Goal: Task Accomplishment & Management: Use online tool/utility

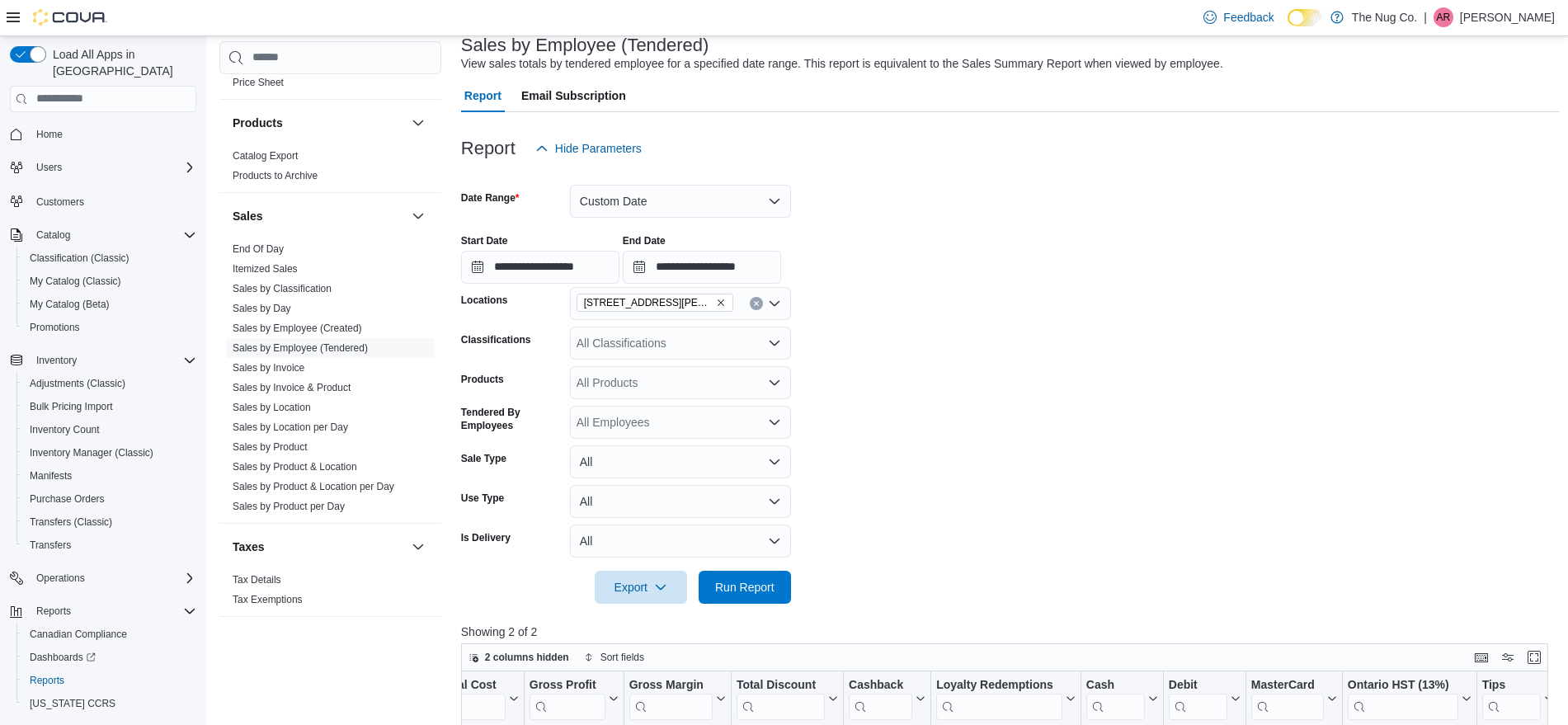
scroll to position [103, 0]
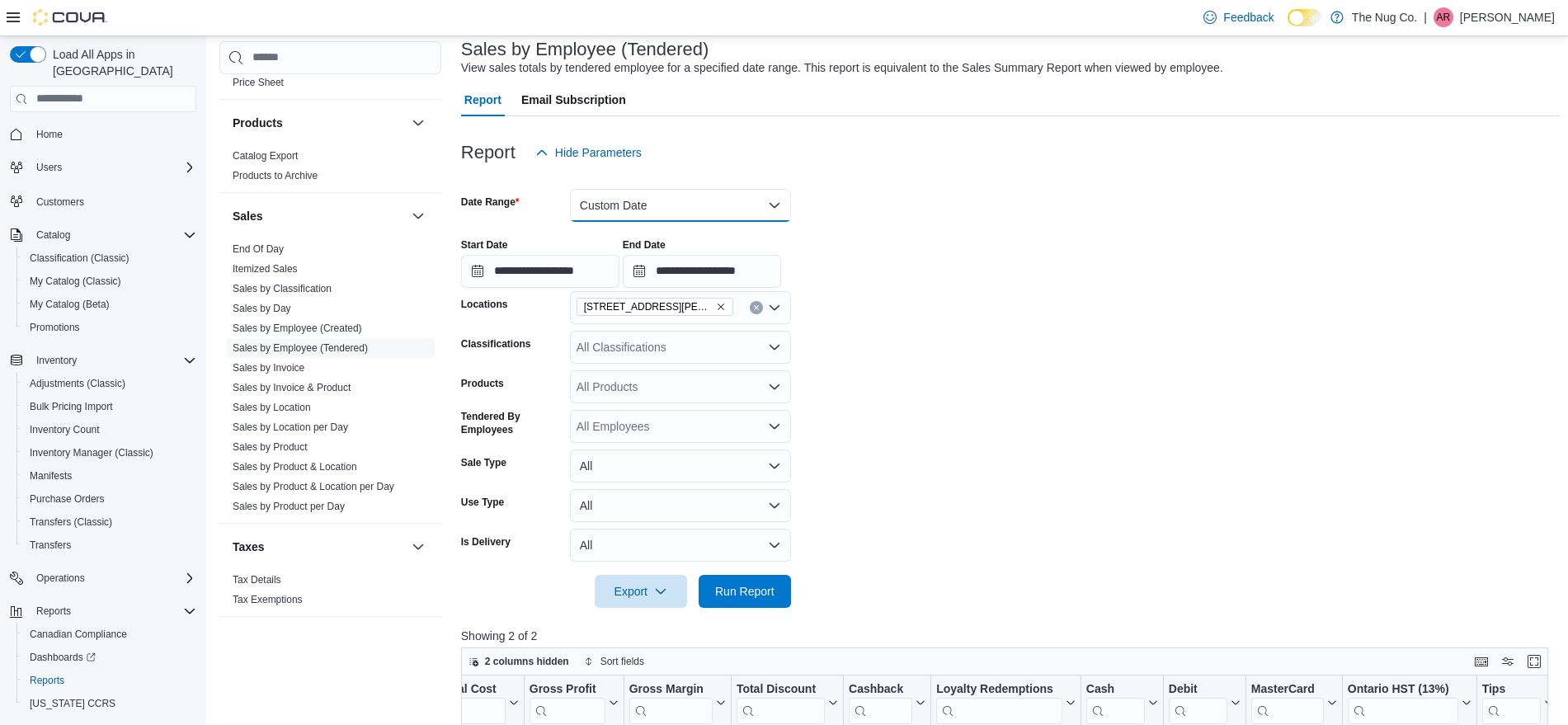
click at [688, 204] on button "Custom Date" at bounding box center [680, 205] width 221 height 33
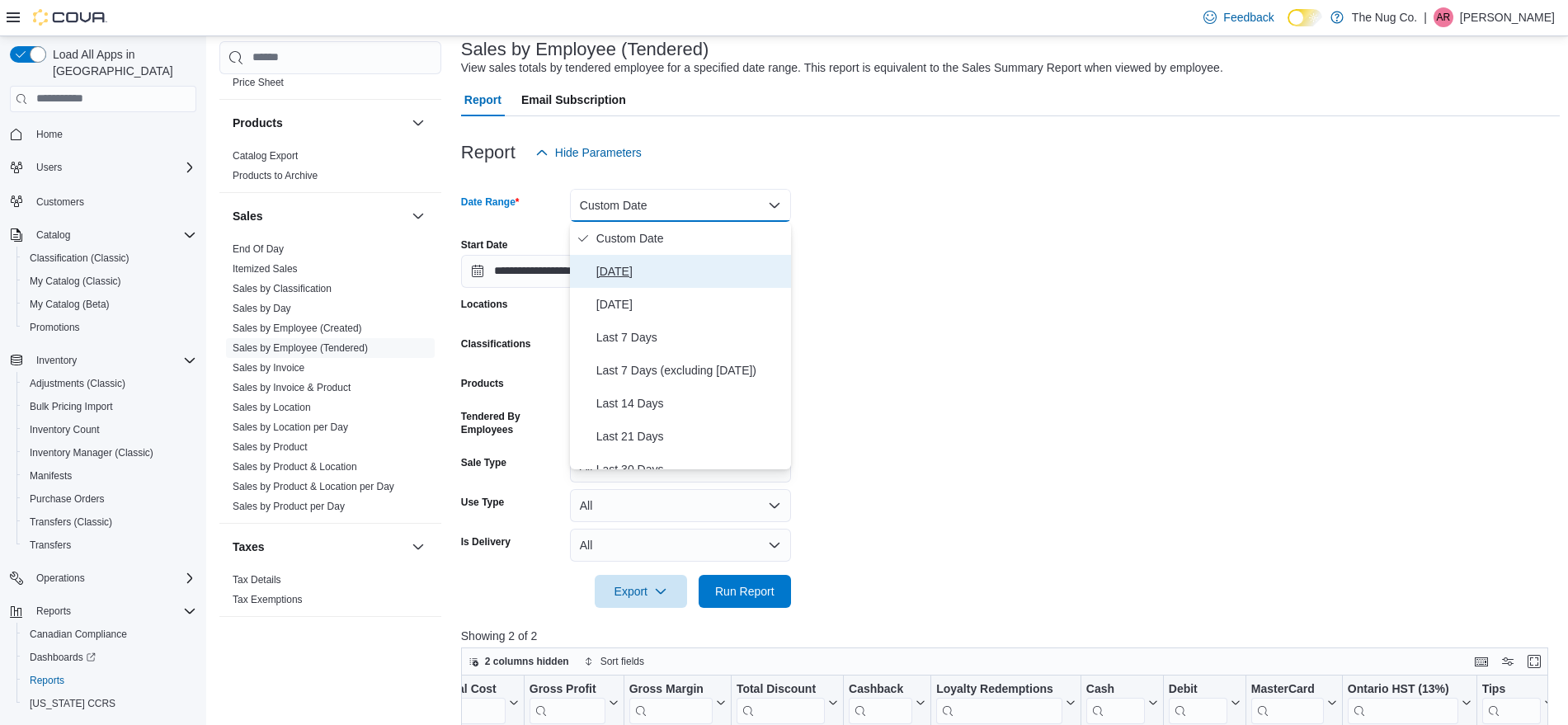
click at [680, 259] on button "[DATE]" at bounding box center [680, 271] width 221 height 33
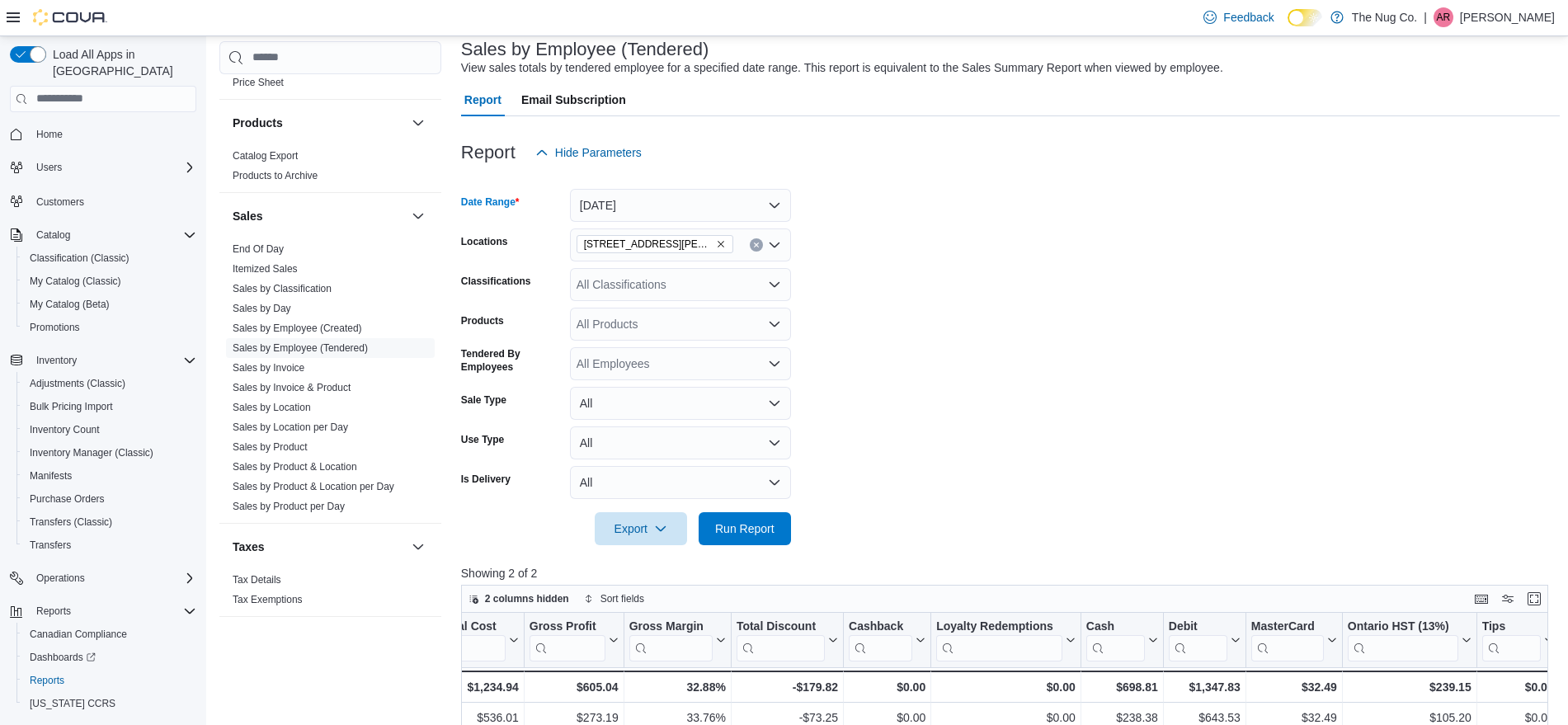
click at [754, 245] on icon "Clear input" at bounding box center [757, 245] width 7 height 7
click at [904, 412] on form "Date Range Today Locations All Locations Classifications All Classifications Pr…" at bounding box center [1011, 357] width 1099 height 376
click at [734, 538] on span "Run Report" at bounding box center [745, 528] width 73 height 33
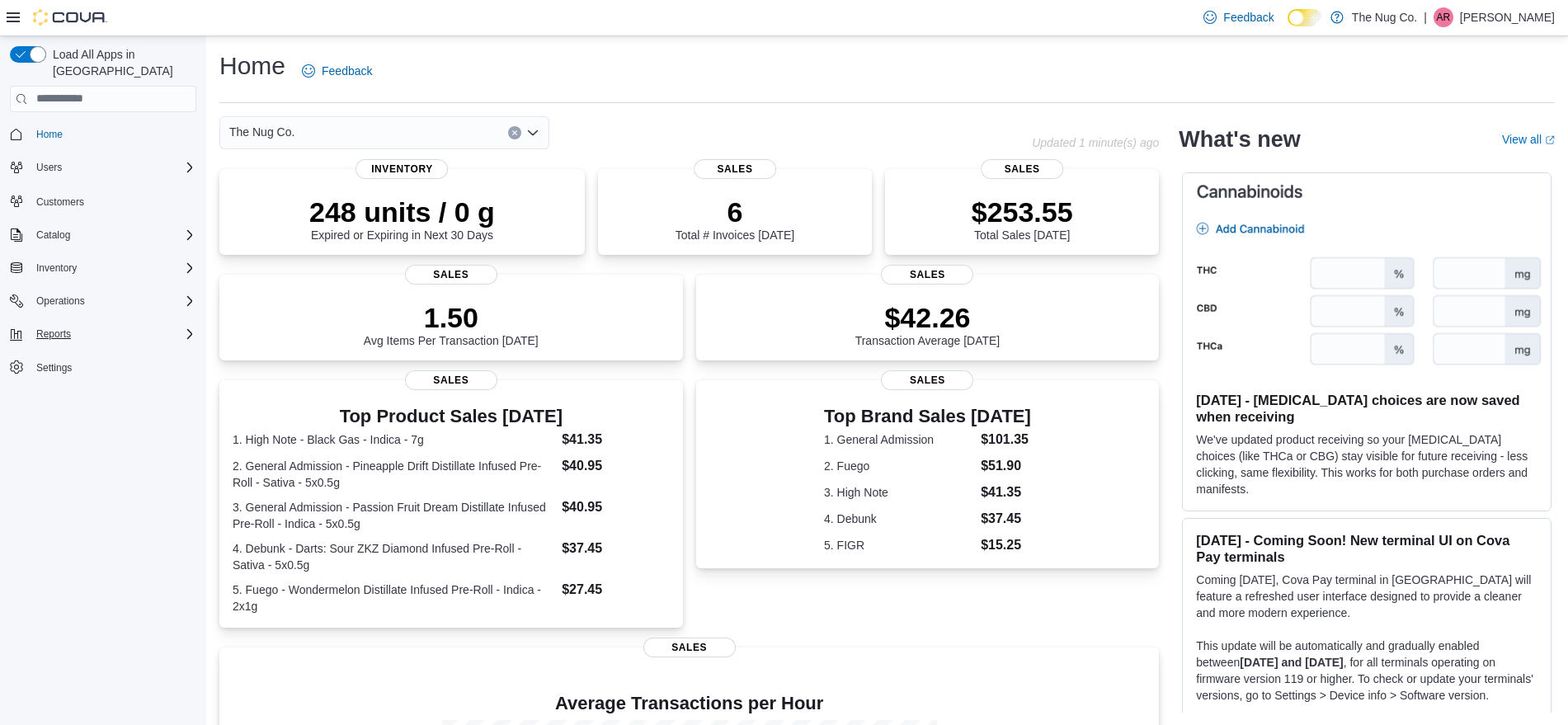
click at [135, 324] on div "Reports" at bounding box center [113, 334] width 167 height 20
click at [53, 397] on span "Reports" at bounding box center [47, 403] width 34 height 13
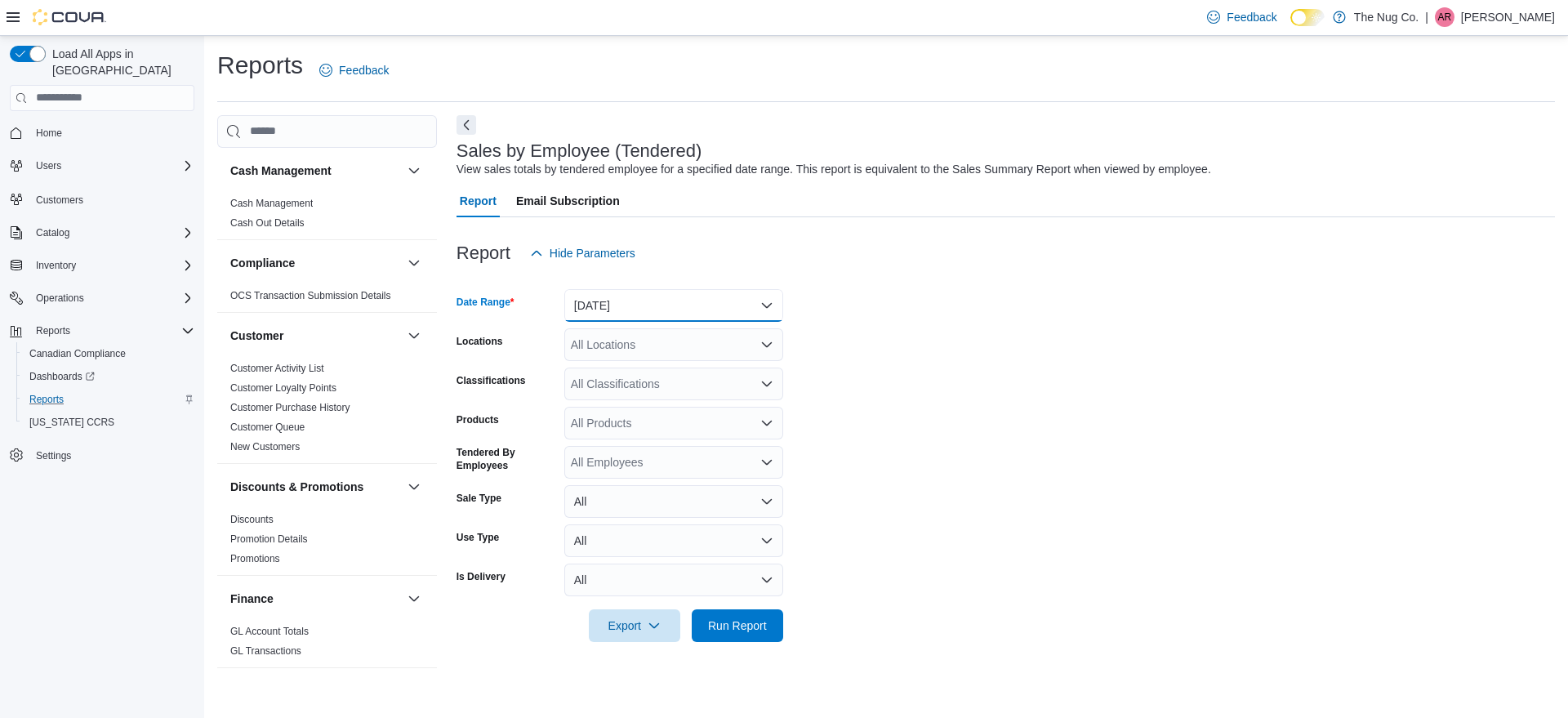
click at [679, 297] on button "[DATE]" at bounding box center [674, 305] width 219 height 33
click at [668, 359] on button "[DATE]" at bounding box center [674, 370] width 219 height 33
click at [747, 629] on span "Run Report" at bounding box center [737, 625] width 58 height 16
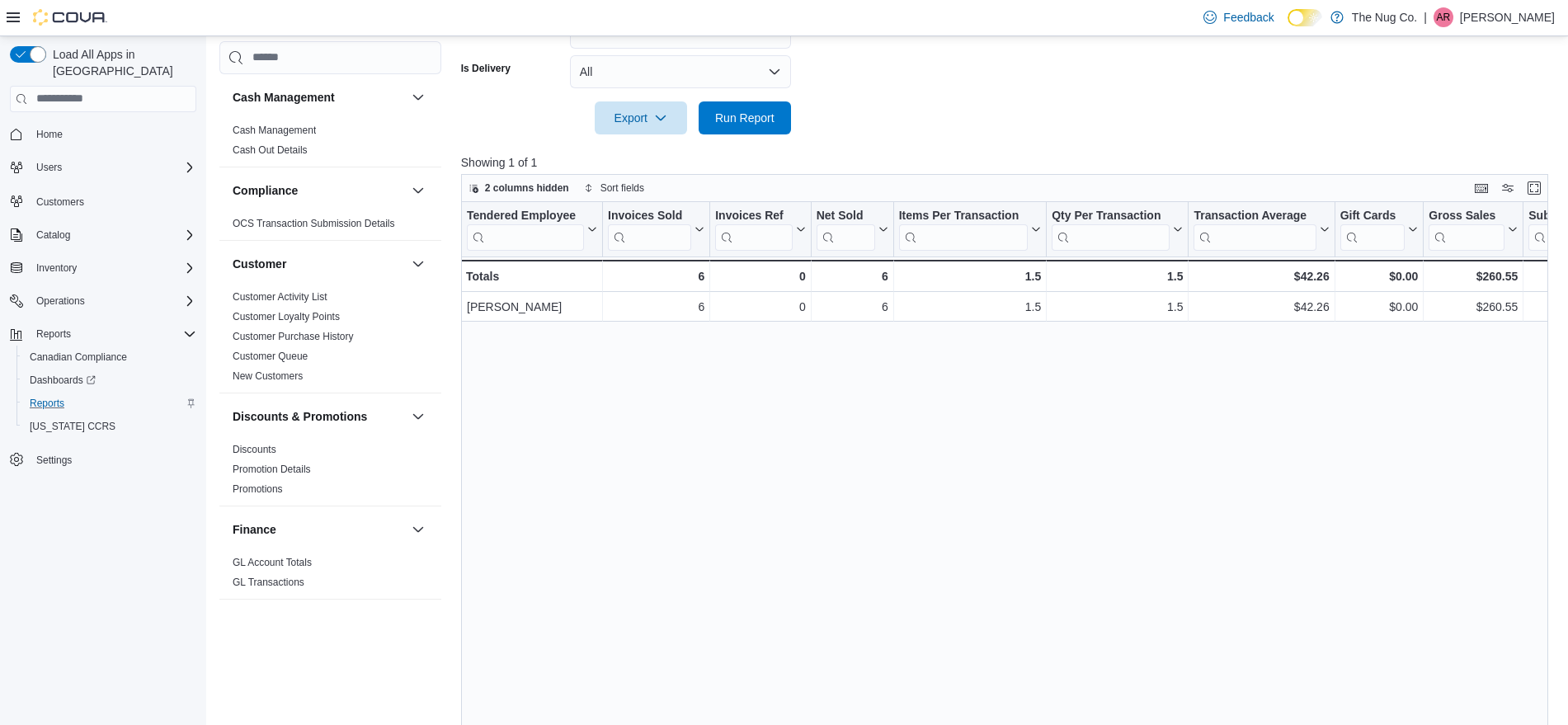
scroll to position [515, 0]
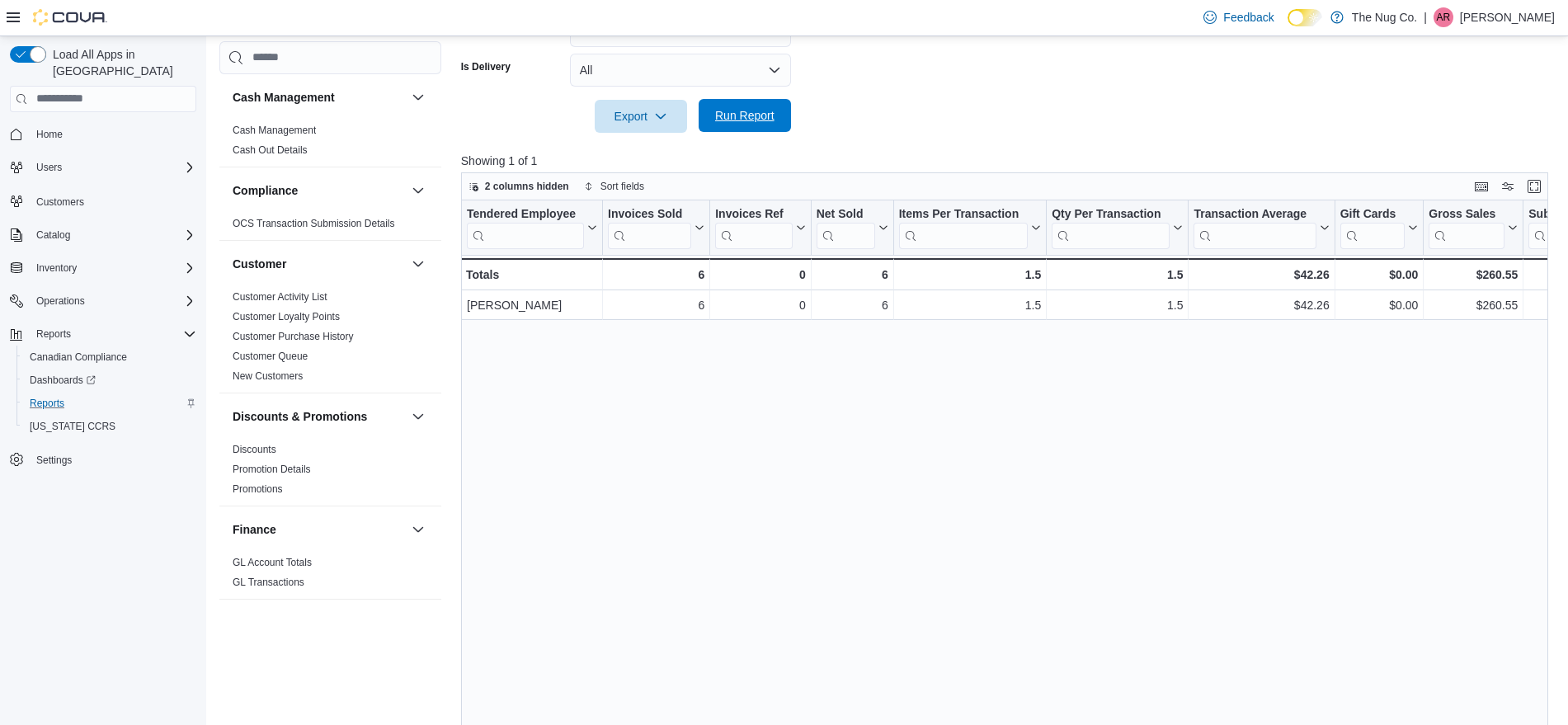
click at [745, 113] on span "Run Report" at bounding box center [745, 115] width 59 height 16
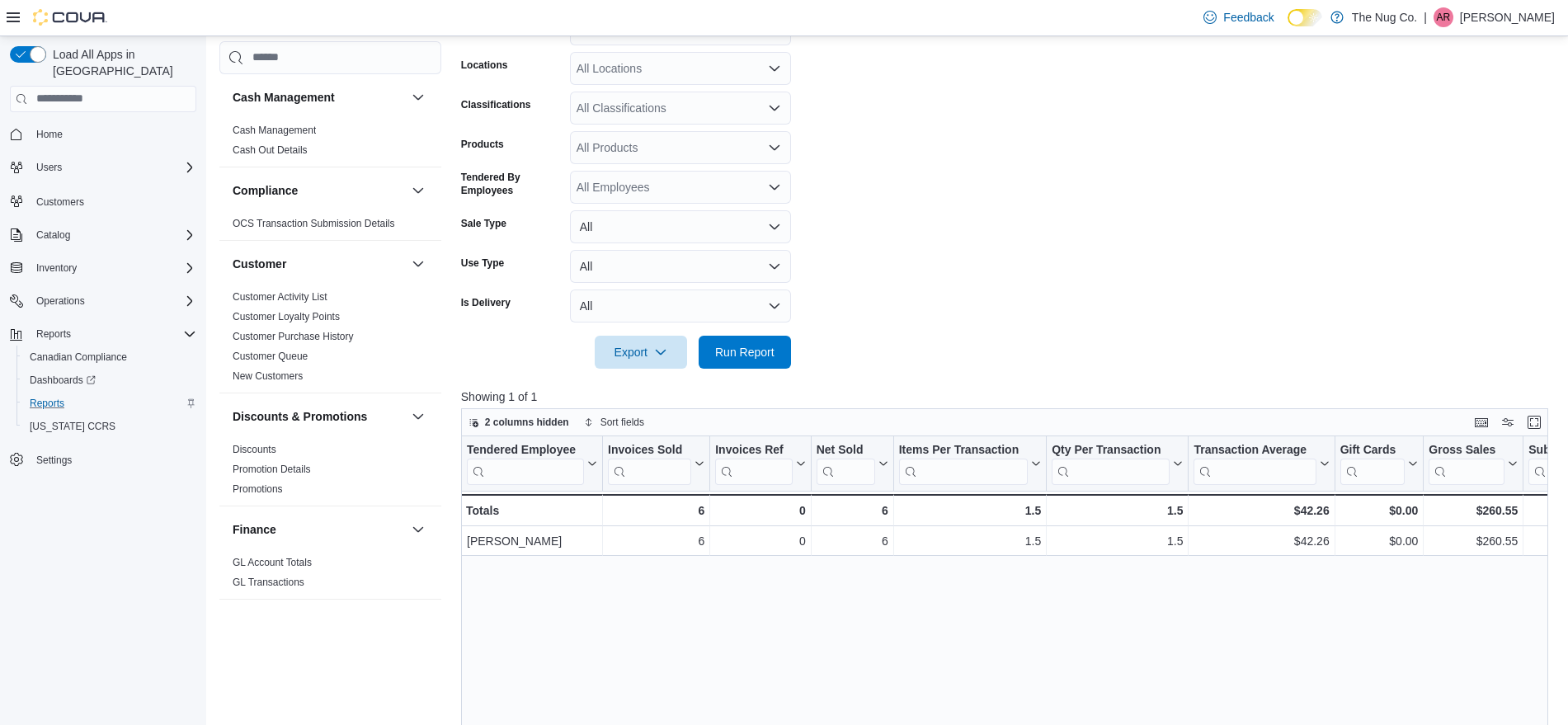
scroll to position [413, 0]
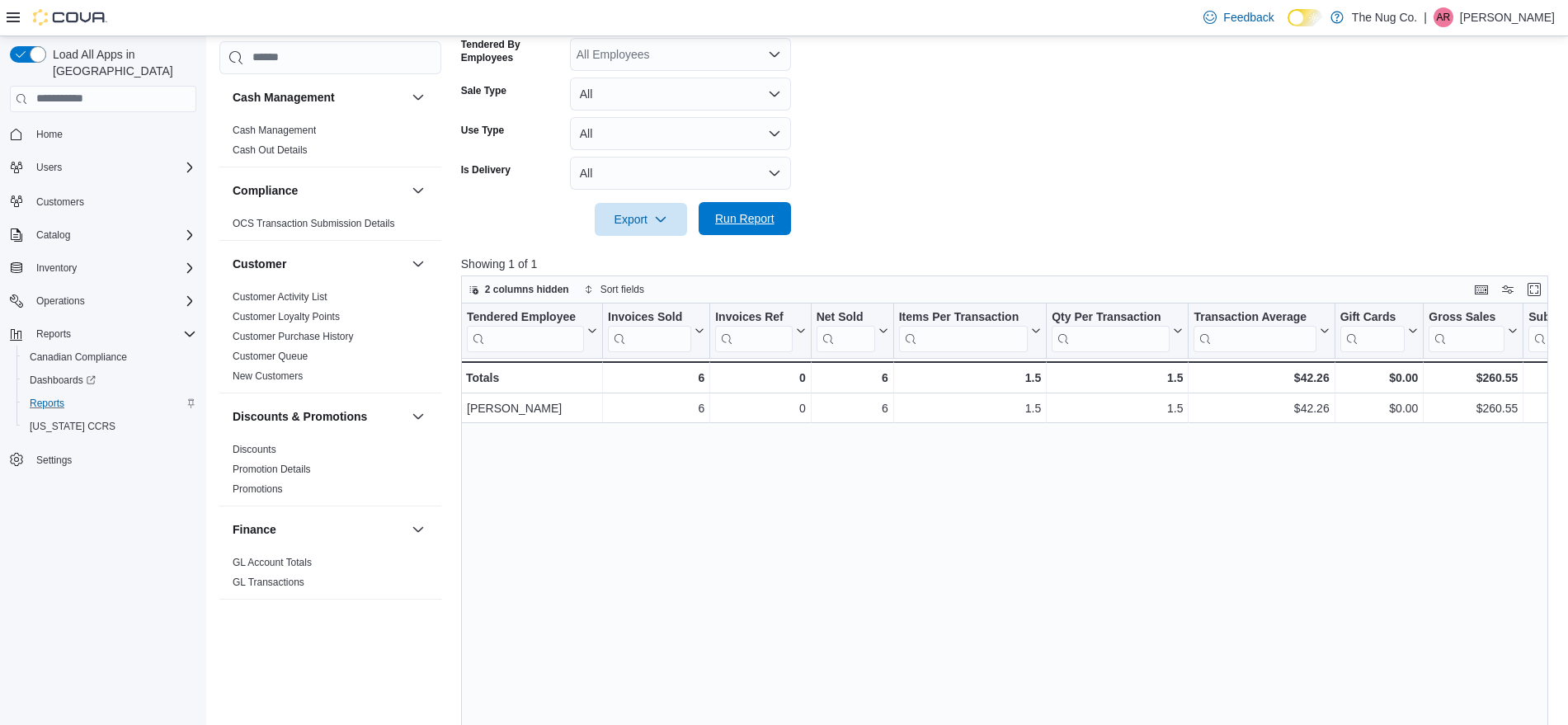
click at [757, 208] on span "Run Report" at bounding box center [745, 218] width 73 height 33
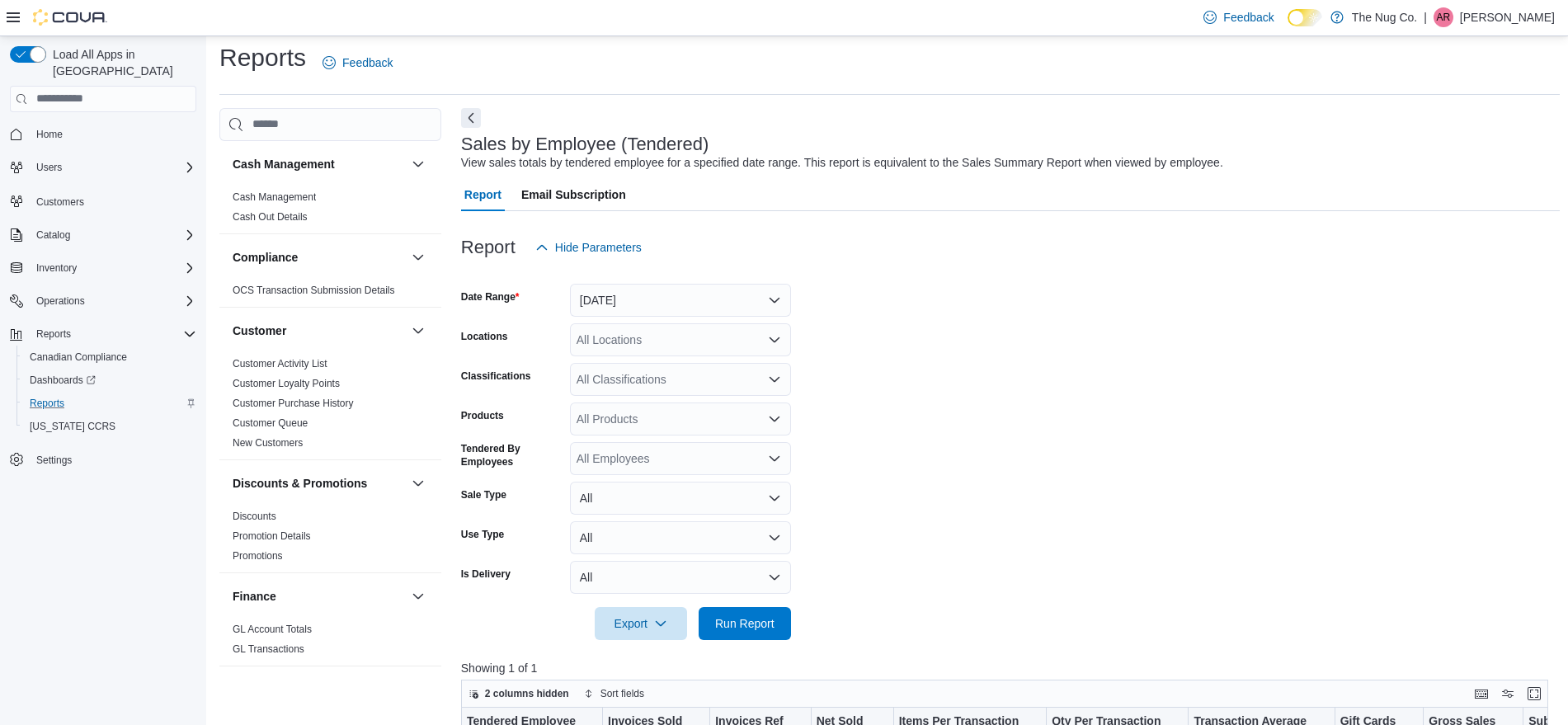
scroll to position [0, 0]
